Goal: Information Seeking & Learning: Learn about a topic

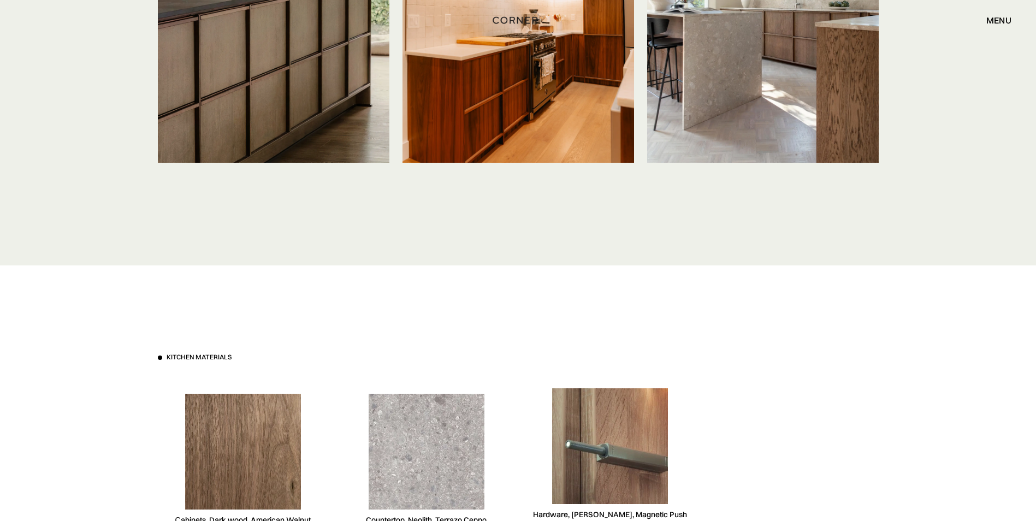
scroll to position [2893, 0]
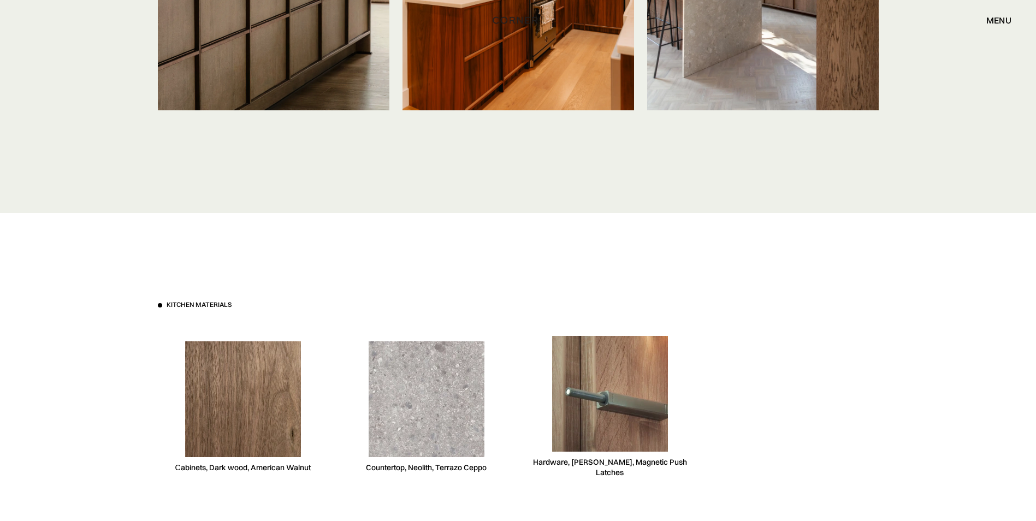
click at [443, 467] on div "Countertop, Neolith, Terrazo Ceppo" at bounding box center [426, 467] width 121 height 10
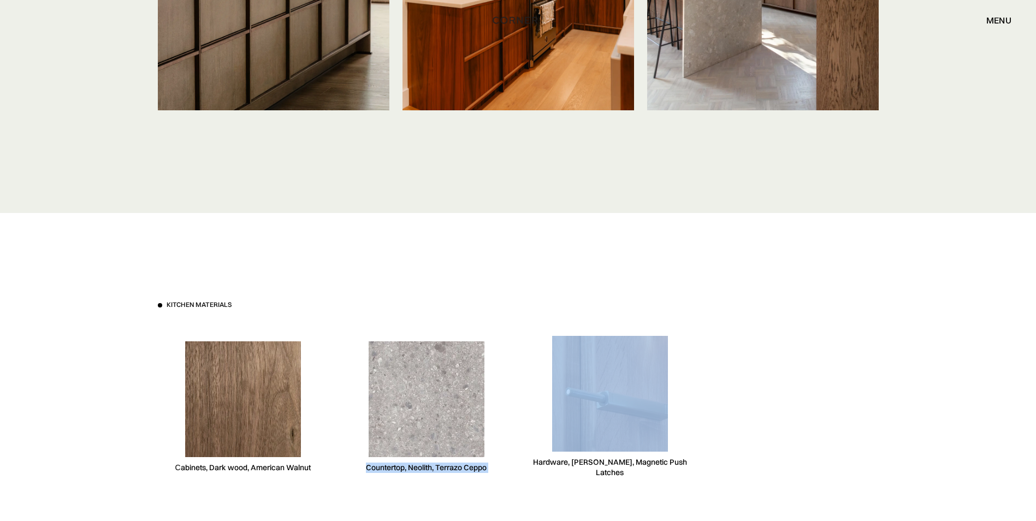
copy div "Countertop, Neolith, Terrazo Ceppo"
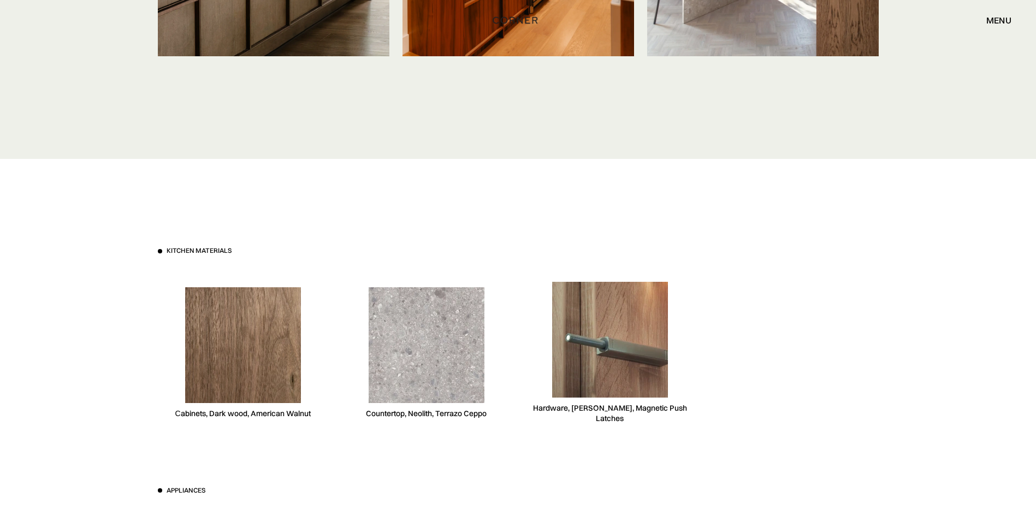
scroll to position [2948, 0]
click at [252, 335] on img at bounding box center [243, 345] width 116 height 116
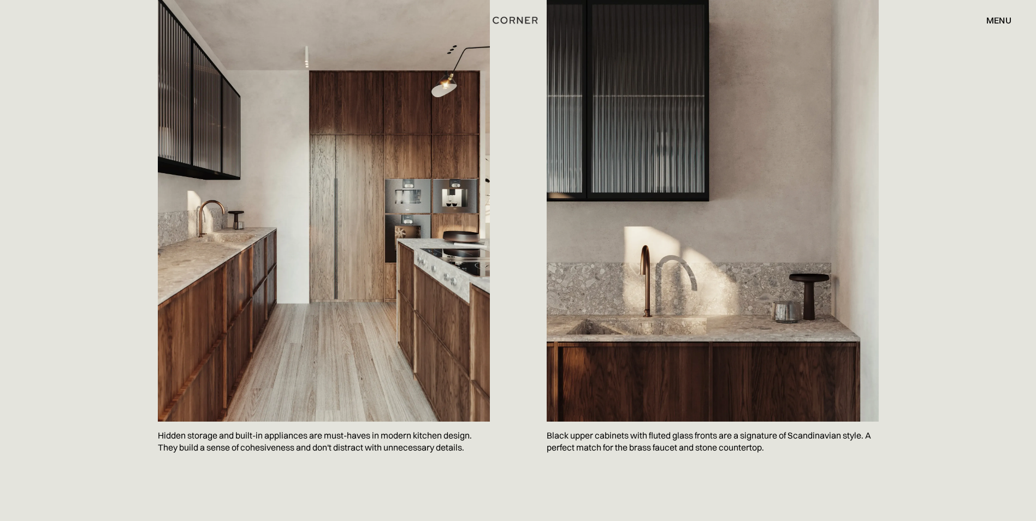
scroll to position [600, 0]
